Goal: Navigation & Orientation: Find specific page/section

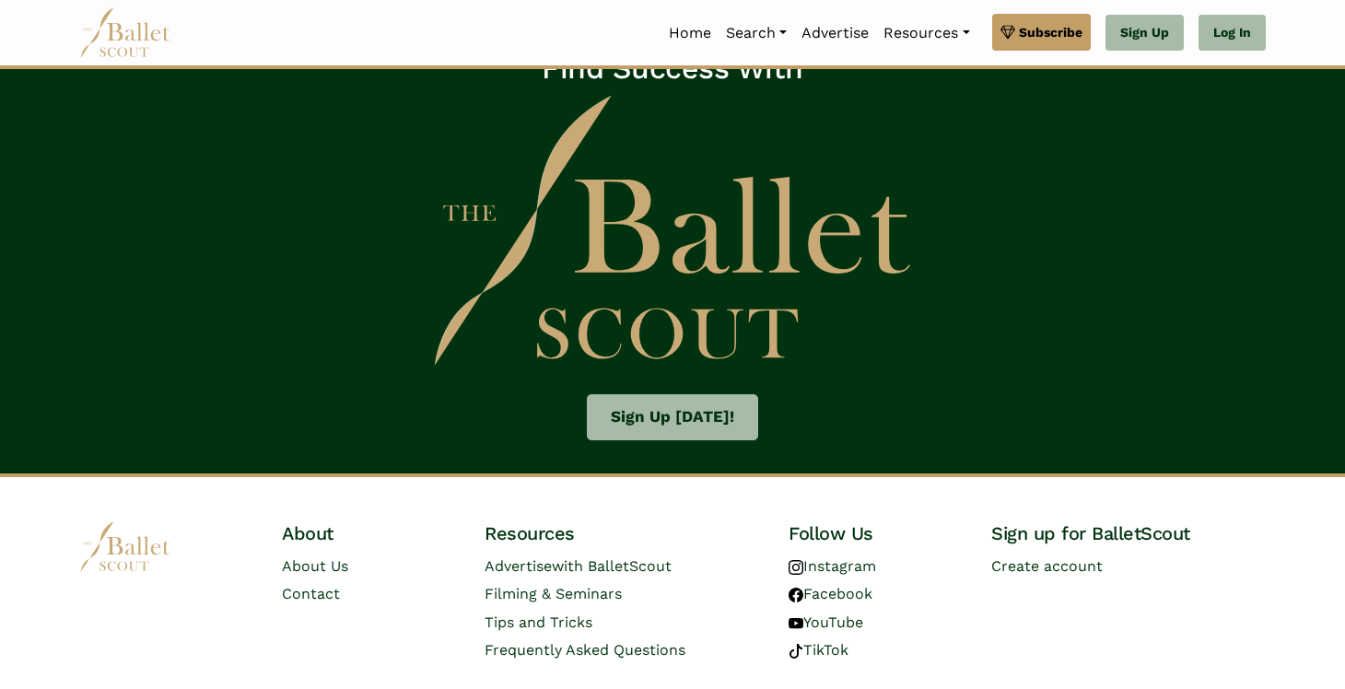
scroll to position [2851, 0]
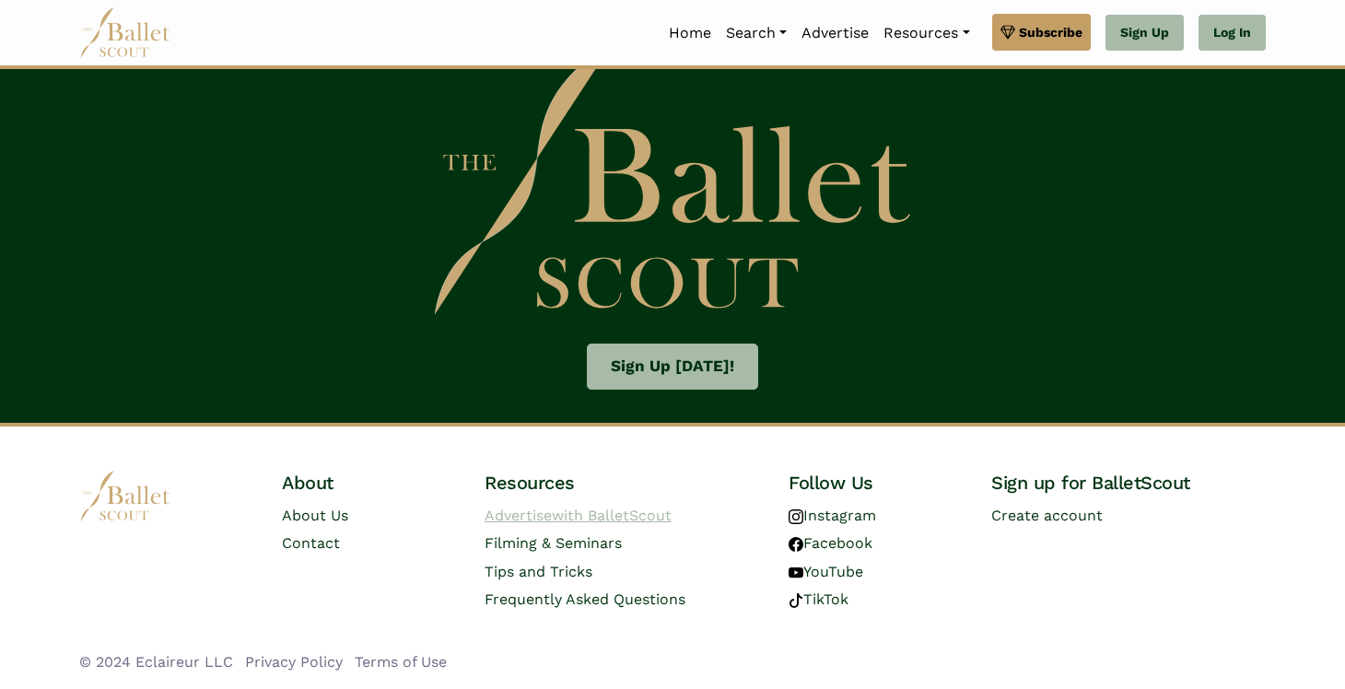
click at [650, 509] on span "with BalletScout" at bounding box center [612, 516] width 120 height 18
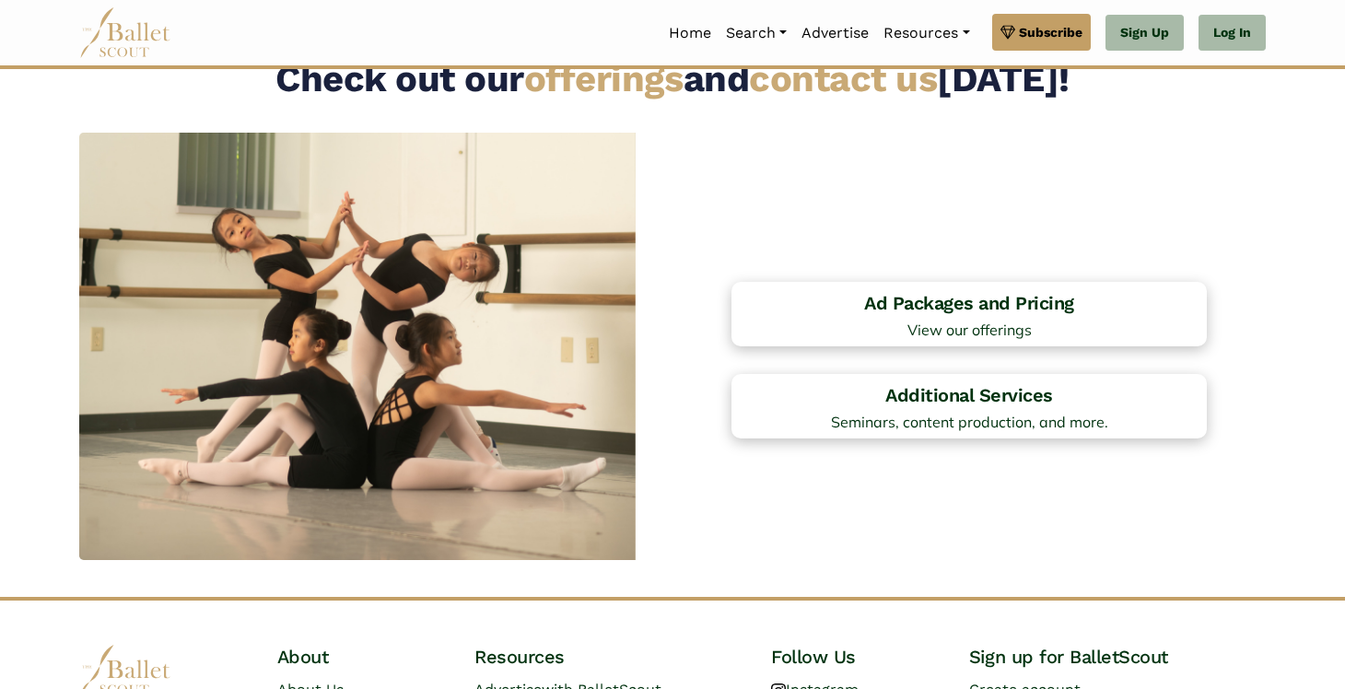
scroll to position [1501, 0]
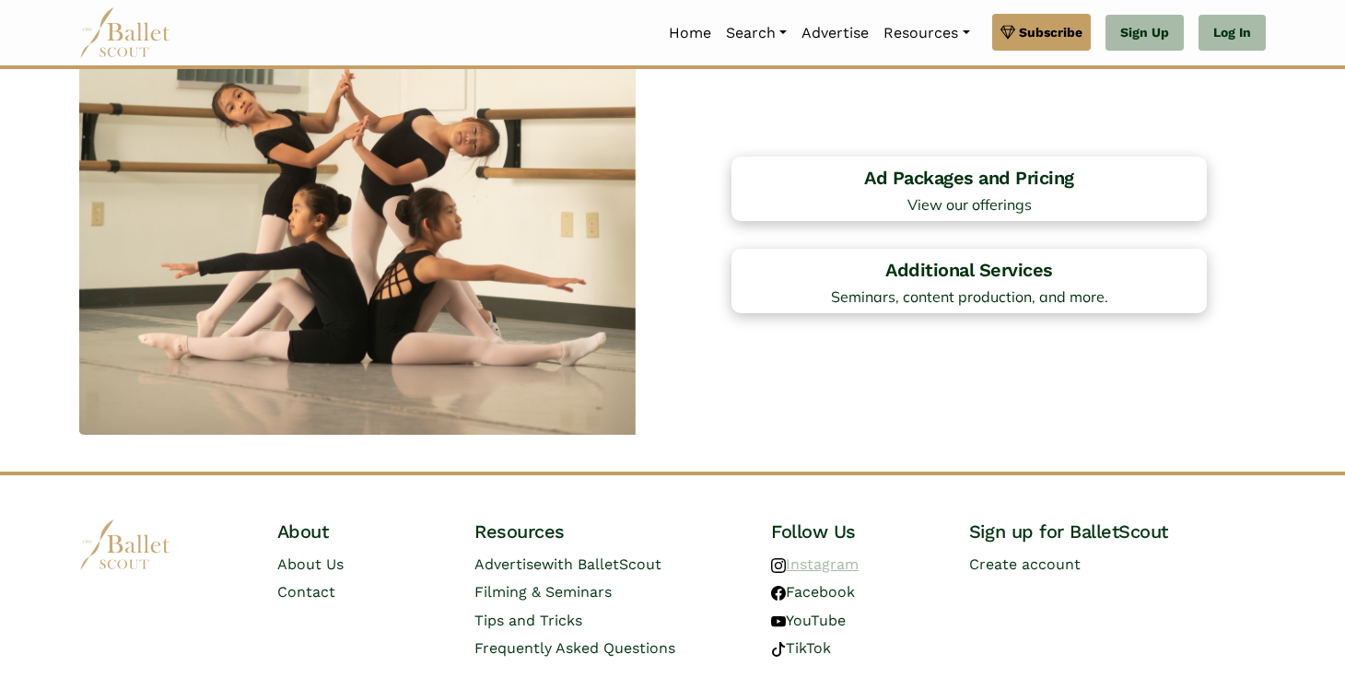
click at [826, 565] on link "Instagram" at bounding box center [815, 564] width 88 height 18
click at [846, 591] on link "Facebook" at bounding box center [813, 592] width 84 height 18
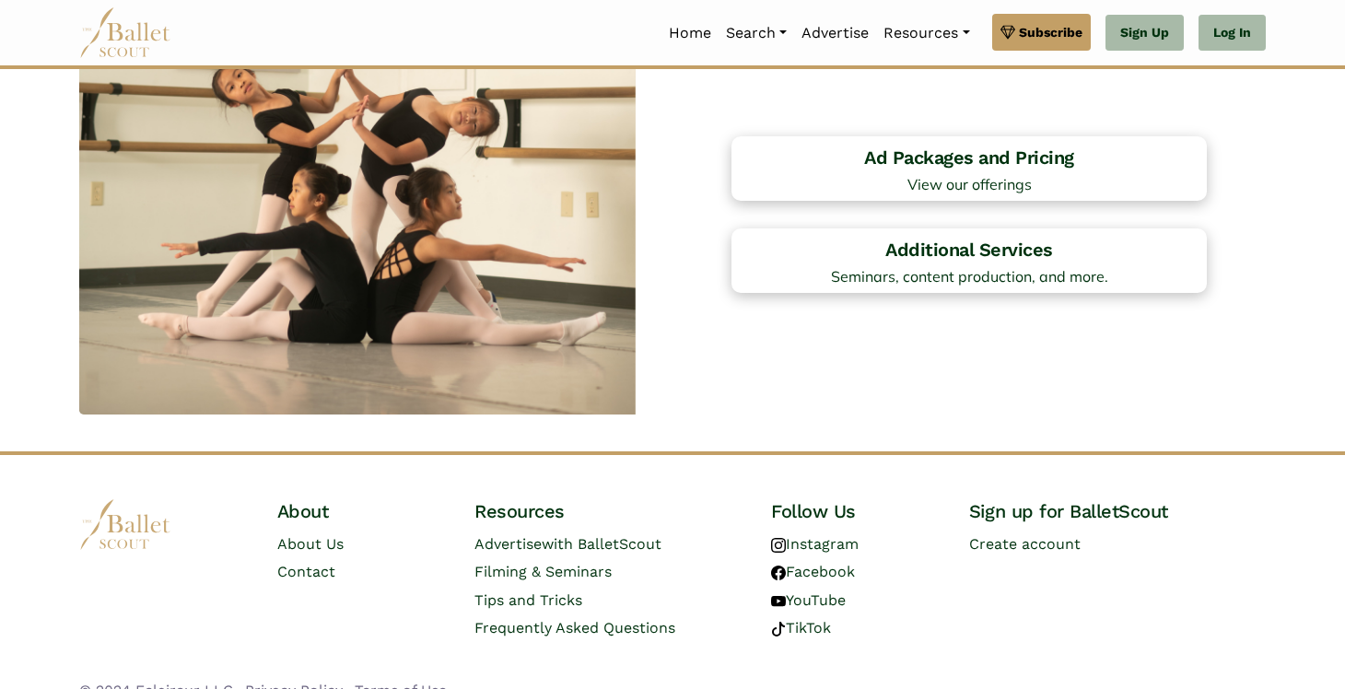
scroll to position [1523, 0]
click at [815, 625] on link "TikTok" at bounding box center [801, 627] width 60 height 18
click at [803, 601] on link "YouTube" at bounding box center [808, 599] width 75 height 18
click at [1001, 256] on h4 "Additional Services" at bounding box center [969, 248] width 479 height 25
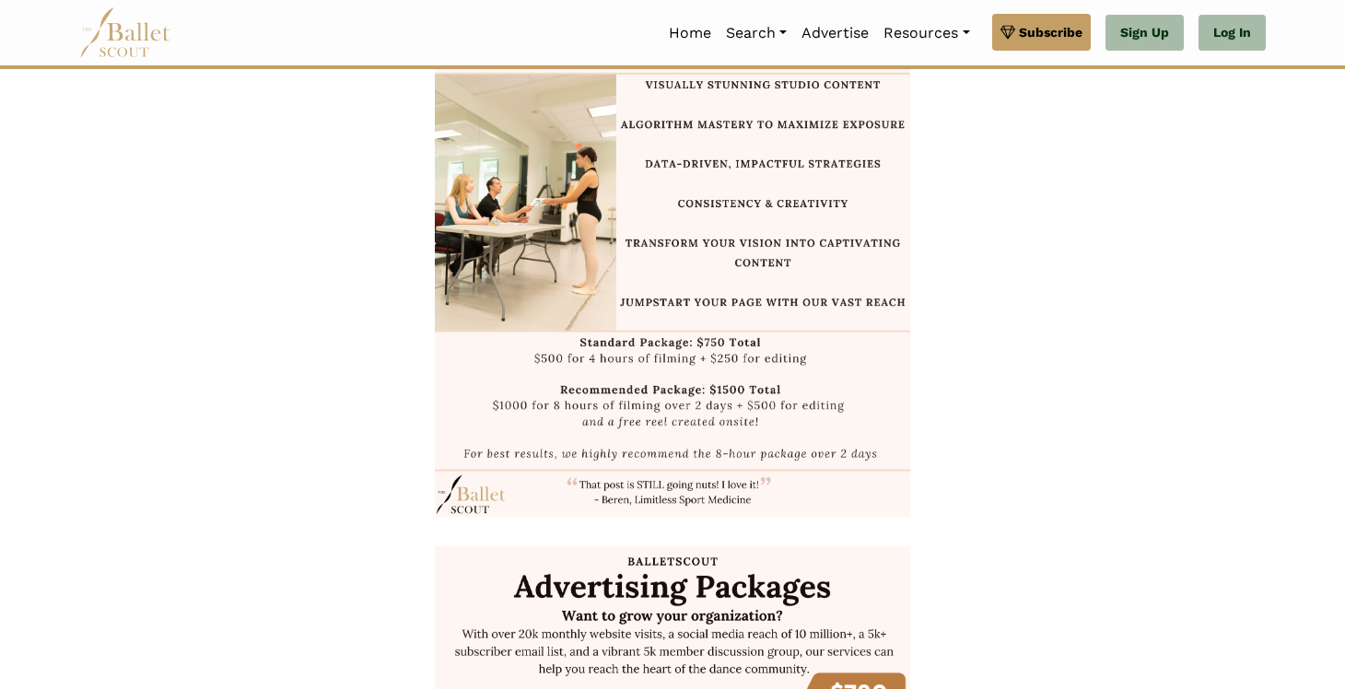
scroll to position [1838, 0]
